Goal: Task Accomplishment & Management: Use online tool/utility

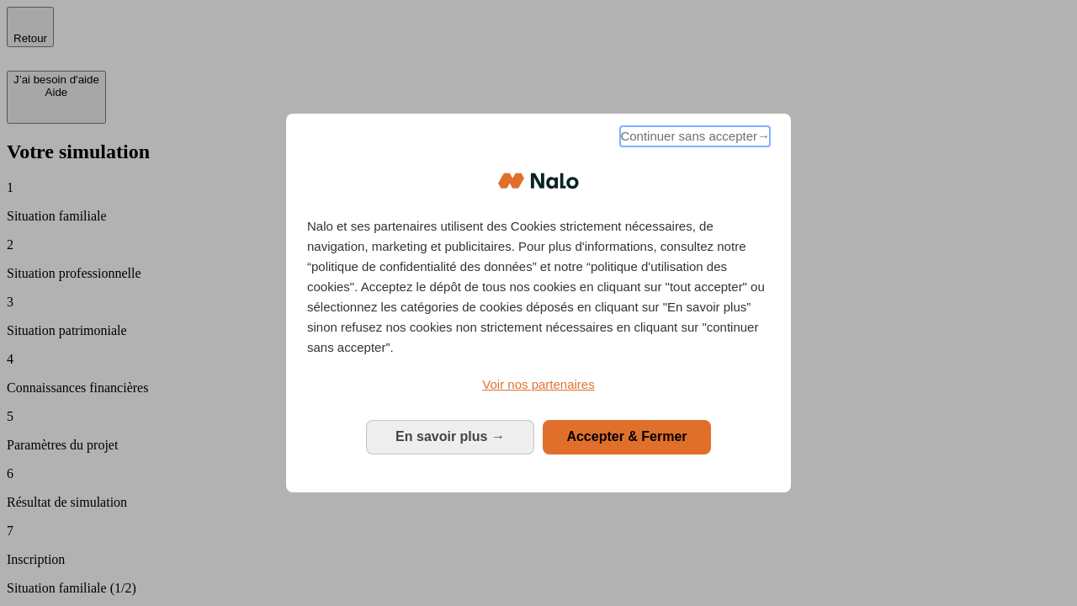
click at [694, 139] on span "Continuer sans accepter →" at bounding box center [695, 136] width 150 height 20
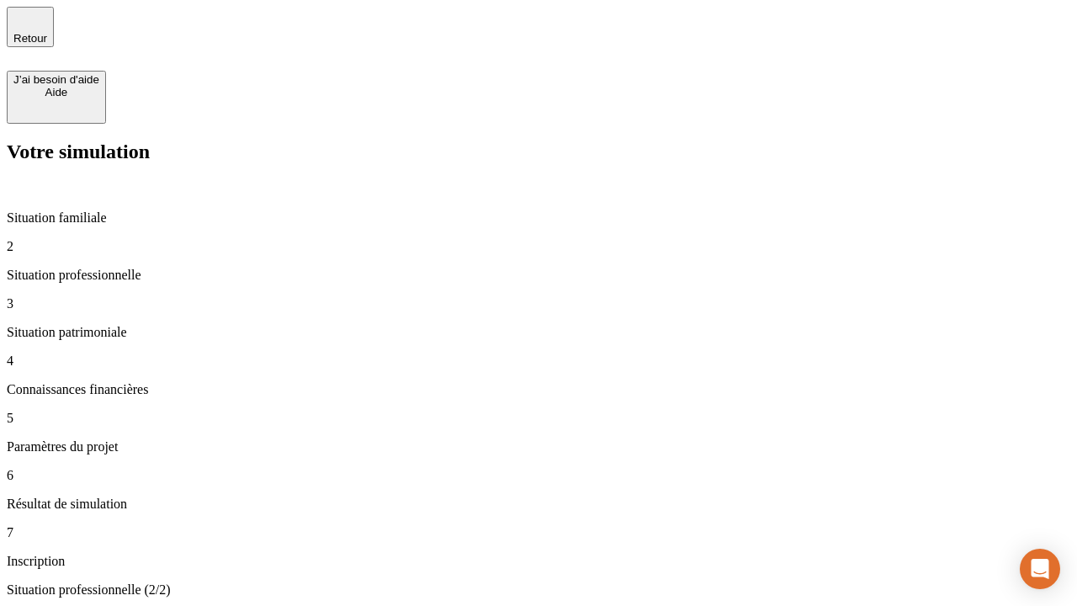
type input "30 000"
type input "1 000"
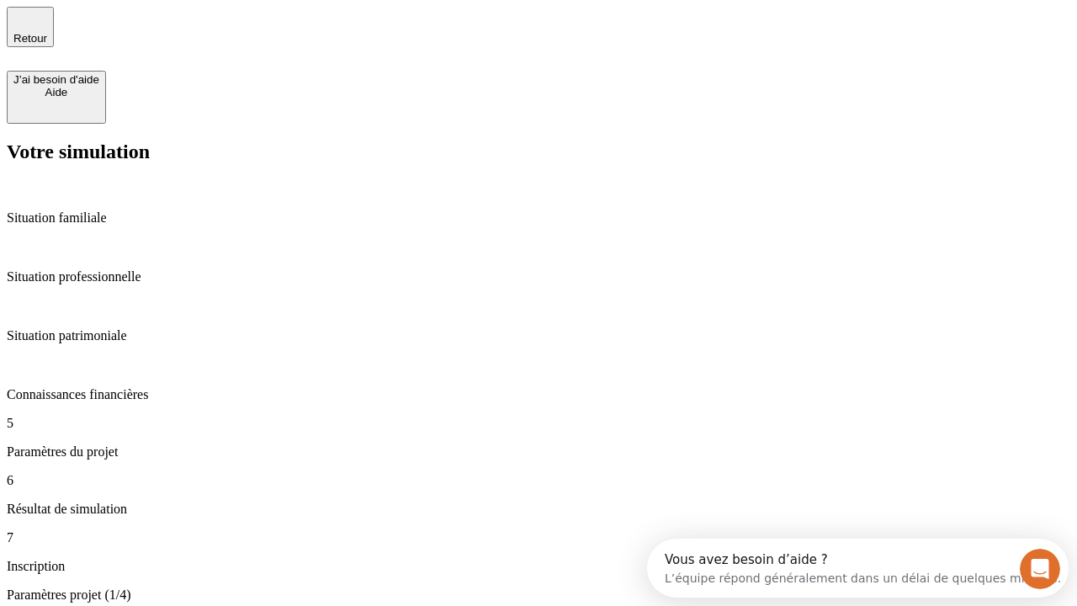
type input "65"
type input "5 000"
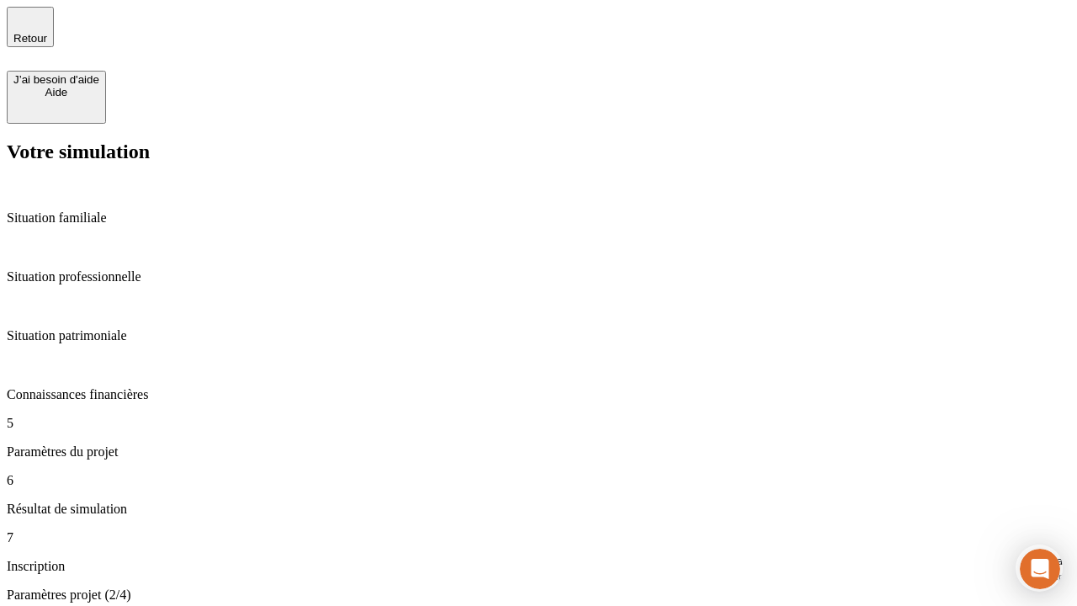
type input "640"
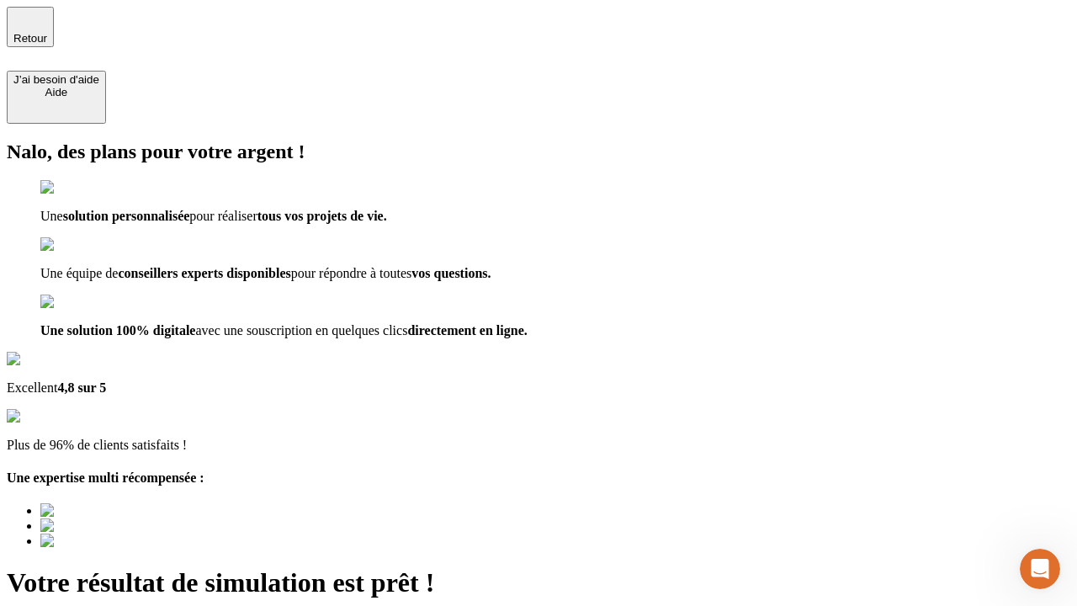
type input "[EMAIL_ADDRESS][DOMAIN_NAME]"
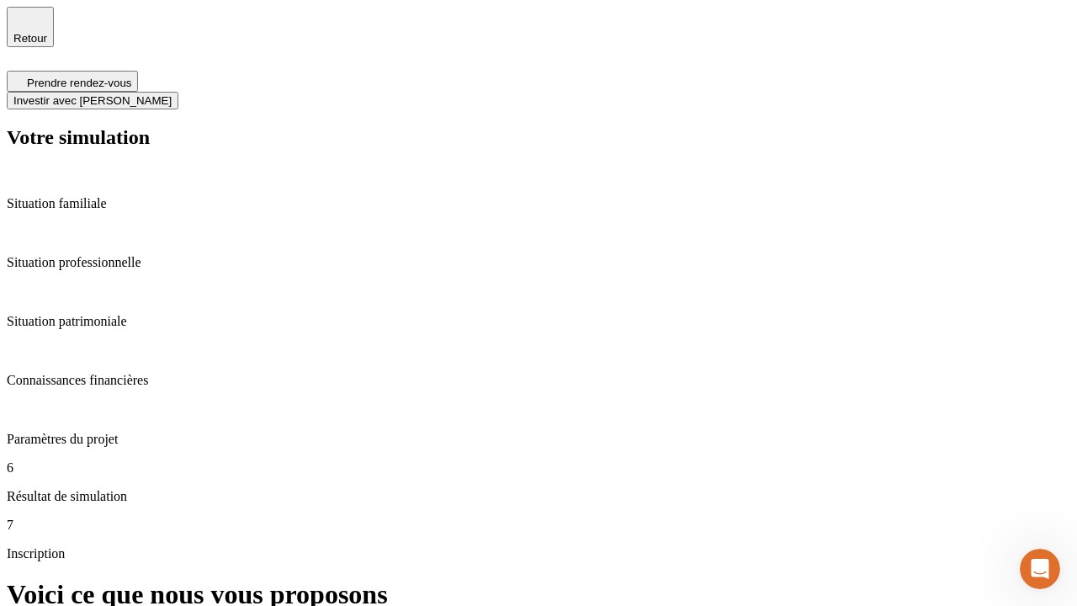
click at [172, 94] on span "Investir avec [PERSON_NAME]" at bounding box center [92, 100] width 158 height 13
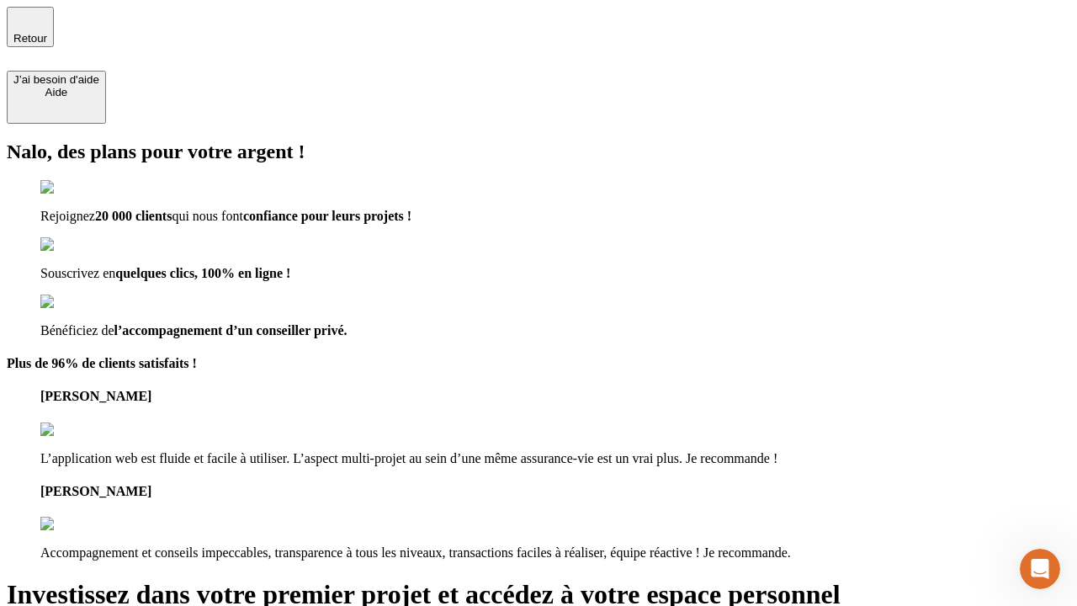
type input "[EMAIL_ADDRESS][DOMAIN_NAME]"
